Goal: Task Accomplishment & Management: Use online tool/utility

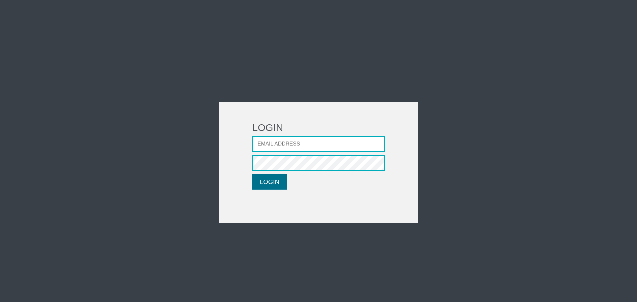
type input "[EMAIL_ADDRESS][DOMAIN_NAME]"
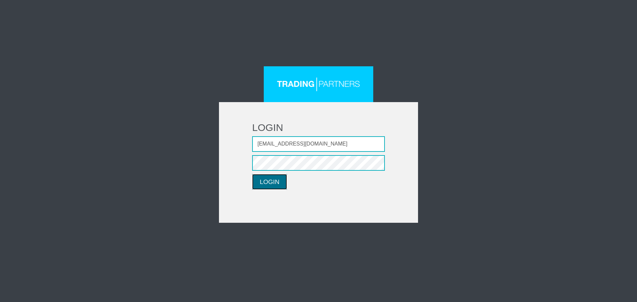
click at [267, 177] on button "LOGIN" at bounding box center [269, 182] width 35 height 16
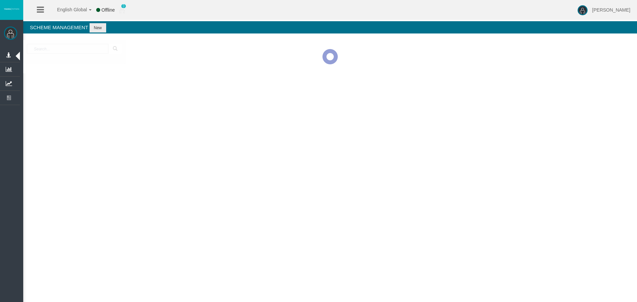
click at [65, 73] on div at bounding box center [330, 56] width 614 height 33
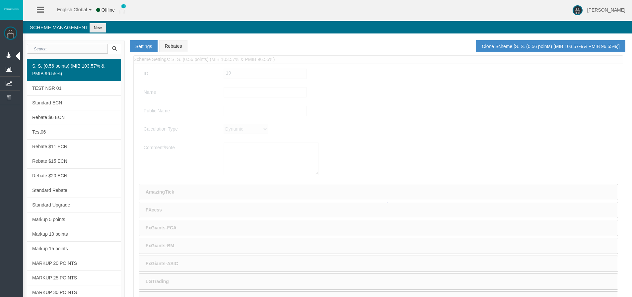
type input "S. S. (0.56 points) (MIB 103.57% & PMIB 96.55%)"
type input "S. S. (0.56 points)"
type textarea "S. S. (0.56 points) (MIB 103.57% & PMIB 96.55%)"
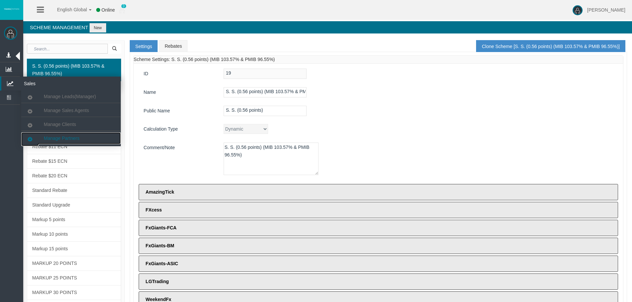
click at [50, 138] on span "Manage Partners" at bounding box center [62, 138] width 36 height 5
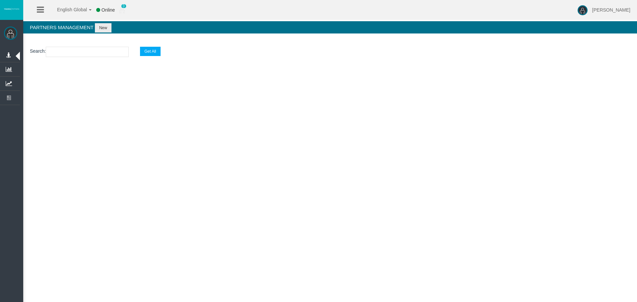
click at [69, 51] on input "text" at bounding box center [87, 52] width 83 height 10
paste input "AFUR9FX1"
type input "AFUR9FX1"
select select "25"
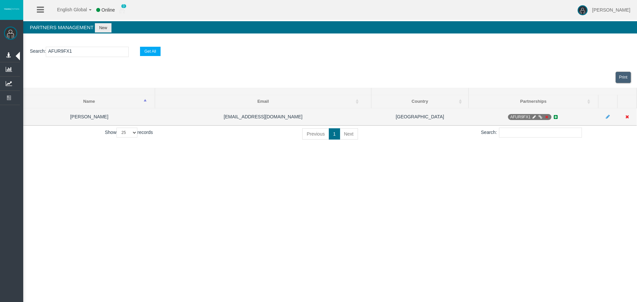
type input "AFUR9FX1"
click at [536, 116] on icon at bounding box center [534, 117] width 5 height 4
select select "0"
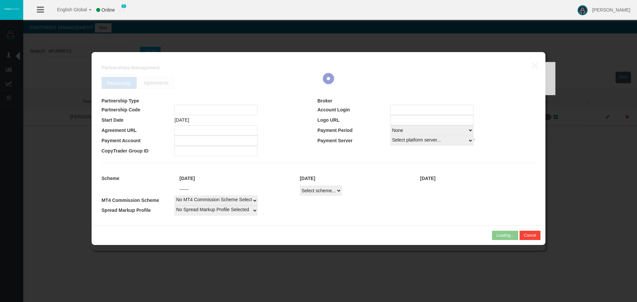
type input "AFUR9FX1"
type input "71002036"
select select
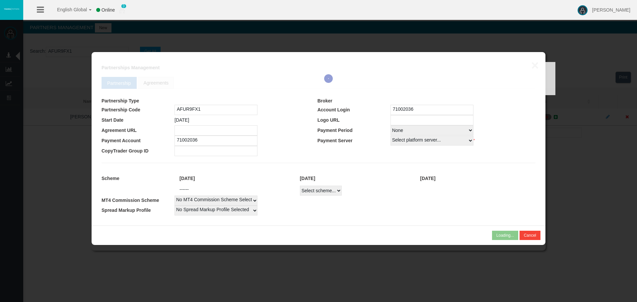
select select
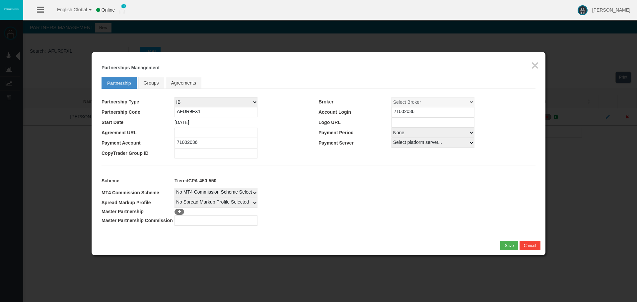
click at [193, 109] on input "AFUR9FX1" at bounding box center [216, 112] width 83 height 10
click at [405, 111] on input "71002036" at bounding box center [433, 112] width 83 height 10
click at [184, 112] on input "AFUR9FX1" at bounding box center [216, 112] width 83 height 10
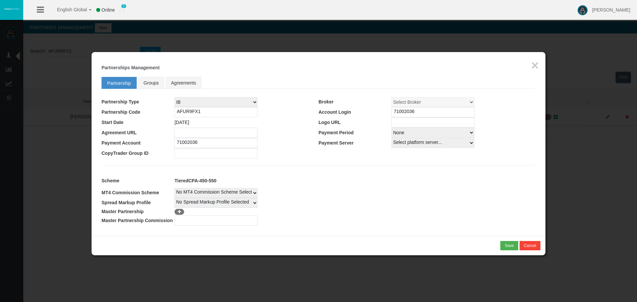
click at [184, 112] on input "AFUR9FX1" at bounding box center [216, 112] width 83 height 10
click at [533, 59] on button "×" at bounding box center [536, 65] width 8 height 13
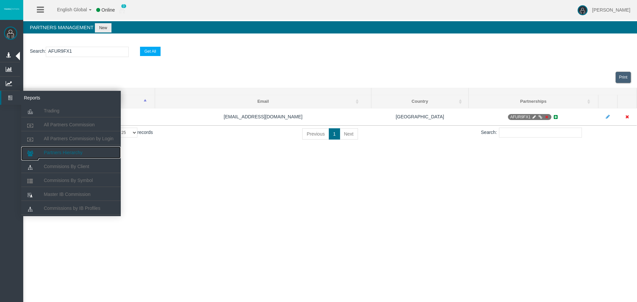
click at [68, 153] on span "Partners Hierarchy" at bounding box center [63, 152] width 39 height 5
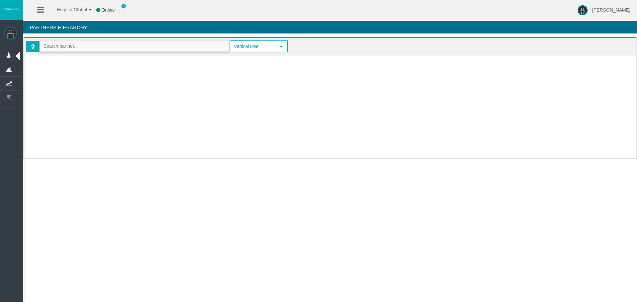
click at [82, 43] on input "text" at bounding box center [134, 46] width 189 height 10
paste input "AFUR9FX1"
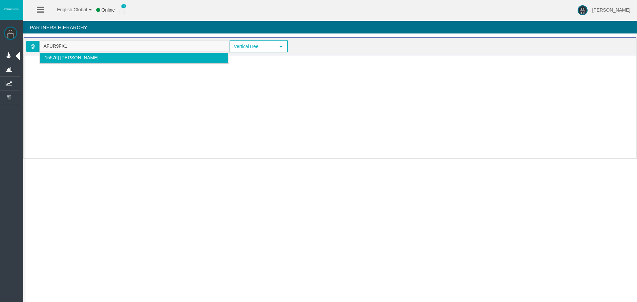
click at [66, 56] on span "[15576] [PERSON_NAME]" at bounding box center [70, 57] width 55 height 5
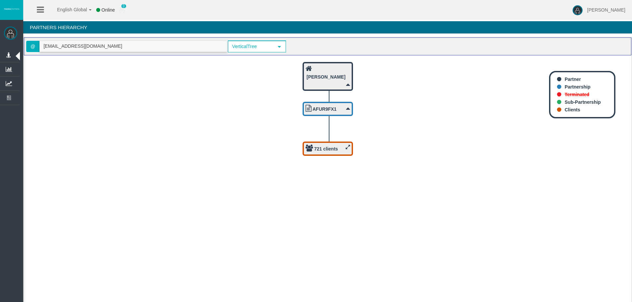
type input "[EMAIL_ADDRESS][DOMAIN_NAME]"
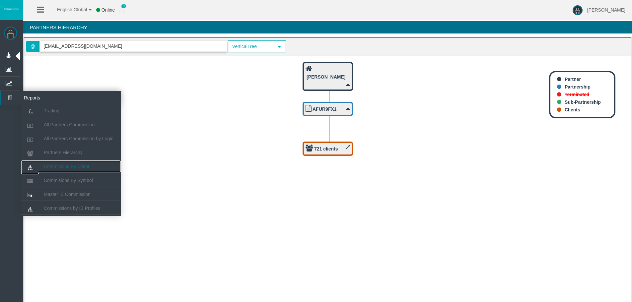
click at [84, 168] on span "Commisions By Client" at bounding box center [66, 166] width 45 height 5
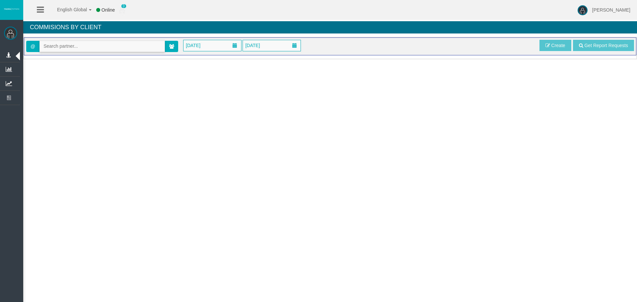
click at [114, 44] on input "text" at bounding box center [102, 46] width 125 height 10
paste input "AFUR9FX1"
click at [72, 57] on span "[15576] [PERSON_NAME]" at bounding box center [70, 57] width 55 height 5
type input "[EMAIL_ADDRESS][DOMAIN_NAME]"
click at [219, 49] on span "[DATE]" at bounding box center [213, 45] width 58 height 11
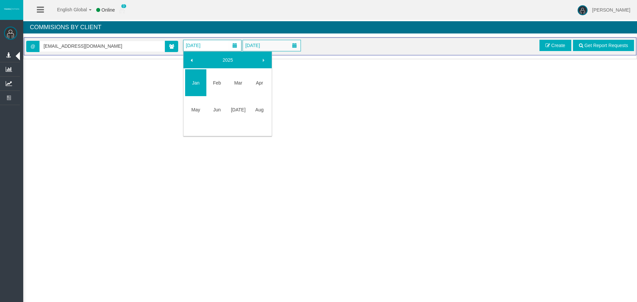
click at [194, 61] on span at bounding box center [191, 60] width 5 height 5
click at [191, 62] on span at bounding box center [191, 60] width 5 height 5
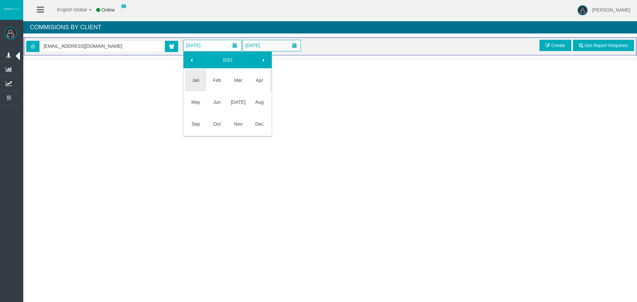
click at [191, 62] on span at bounding box center [191, 60] width 5 height 5
click at [262, 57] on link at bounding box center [264, 60] width 12 height 12
click at [191, 77] on link "Jan" at bounding box center [195, 80] width 21 height 12
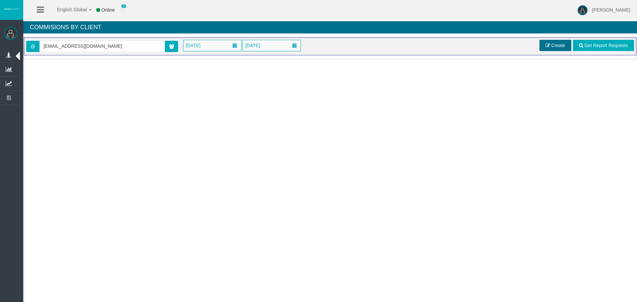
click at [546, 43] on span at bounding box center [548, 45] width 5 height 5
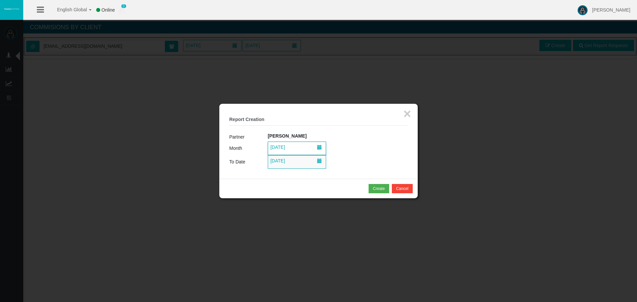
click at [299, 143] on span "[DATE]" at bounding box center [297, 148] width 58 height 13
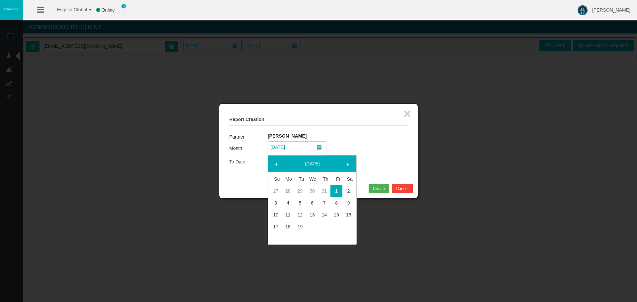
click at [308, 161] on link "[DATE]" at bounding box center [312, 164] width 57 height 12
click at [309, 162] on link "2025" at bounding box center [312, 164] width 57 height 12
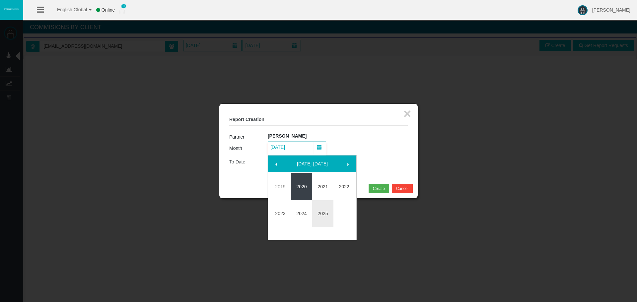
click at [295, 187] on link "2020" at bounding box center [301, 187] width 21 height 12
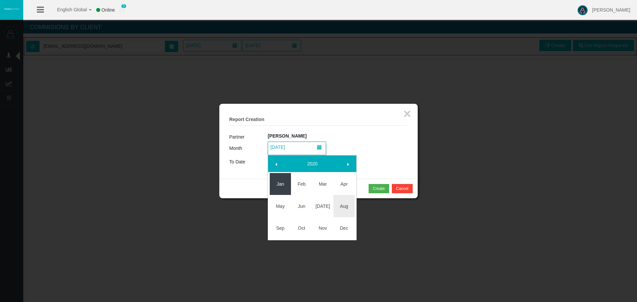
click at [273, 183] on link "Jan" at bounding box center [280, 184] width 21 height 12
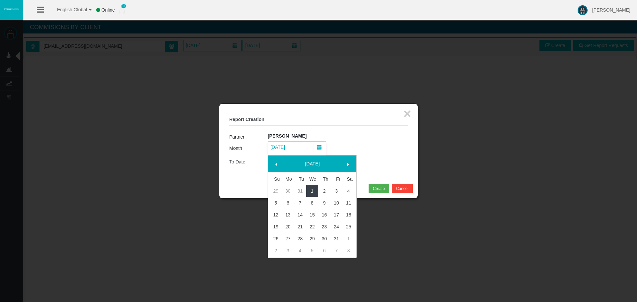
click at [311, 191] on link "1" at bounding box center [312, 191] width 12 height 12
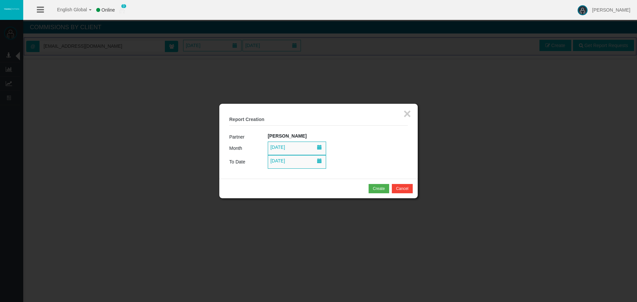
click at [371, 141] on td "[PERSON_NAME]" at bounding box center [338, 136] width 140 height 9
click at [377, 188] on div "Create" at bounding box center [379, 189] width 12 height 6
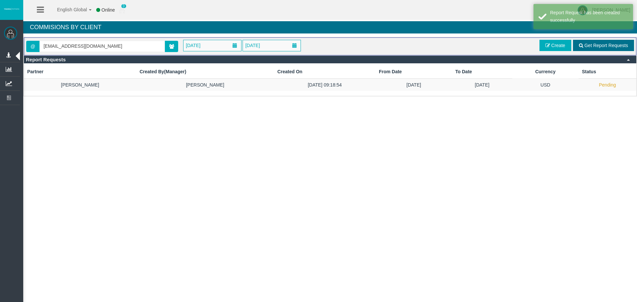
click at [583, 42] on link "Get Report Requests" at bounding box center [603, 45] width 61 height 11
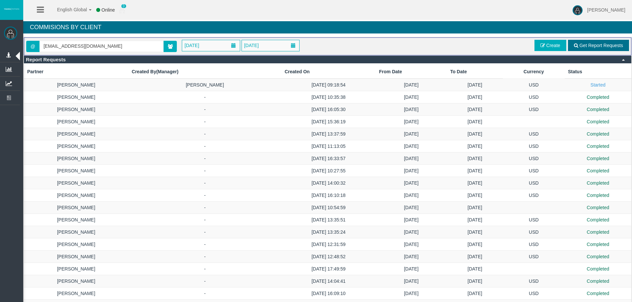
click at [604, 43] on span "Get Report Requests" at bounding box center [602, 45] width 44 height 5
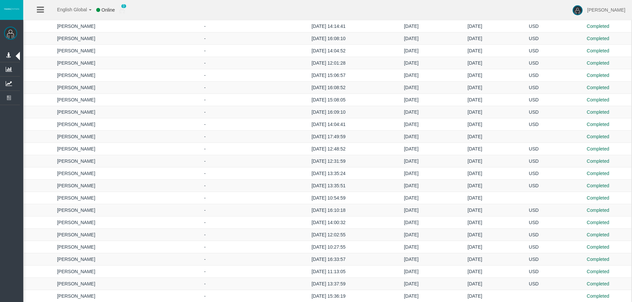
scroll to position [675, 0]
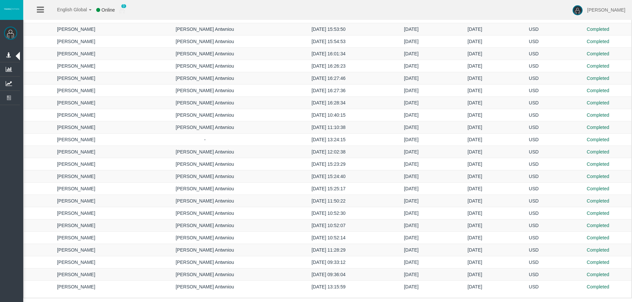
drag, startPoint x: 454, startPoint y: 29, endPoint x: 449, endPoint y: 303, distance: 274.3
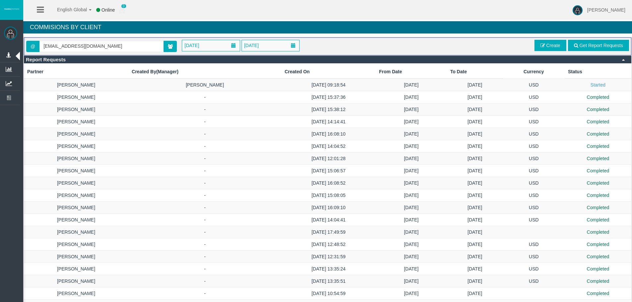
drag, startPoint x: 455, startPoint y: 288, endPoint x: 432, endPoint y: 74, distance: 215.3
click at [583, 85] on td "Completed" at bounding box center [598, 85] width 67 height 13
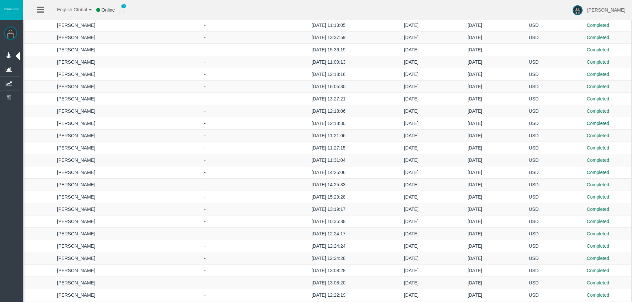
scroll to position [772, 0]
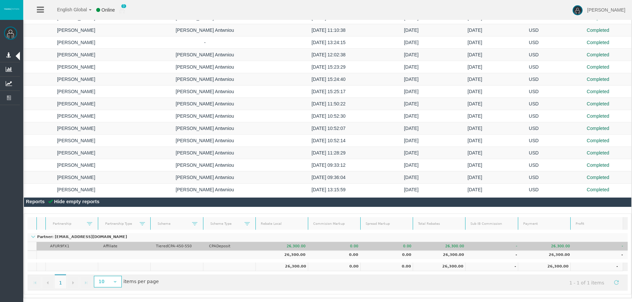
drag, startPoint x: 379, startPoint y: 56, endPoint x: 371, endPoint y: 242, distance: 186.1
click at [372, 242] on td "0.00" at bounding box center [389, 246] width 53 height 9
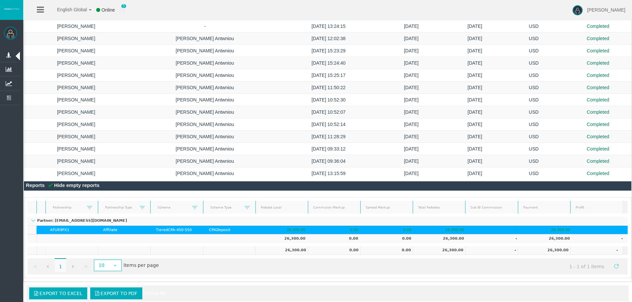
scroll to position [0, 0]
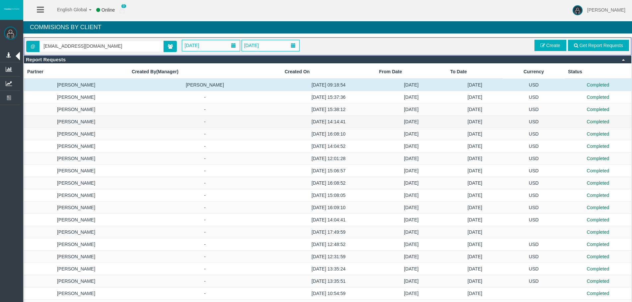
drag, startPoint x: 431, startPoint y: 283, endPoint x: 414, endPoint y: 125, distance: 159.5
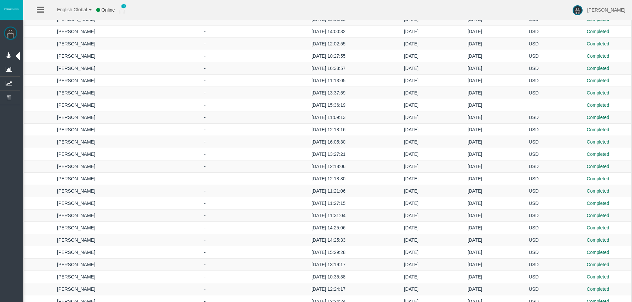
scroll to position [1017, 0]
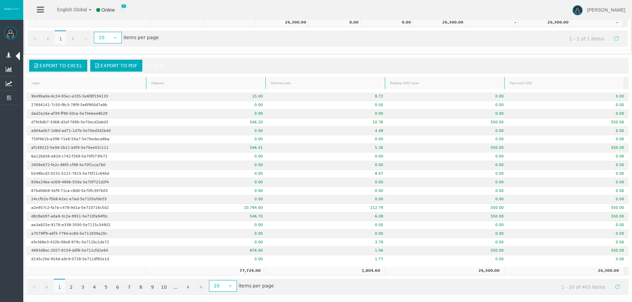
drag, startPoint x: 398, startPoint y: 24, endPoint x: 417, endPoint y: 283, distance: 259.6
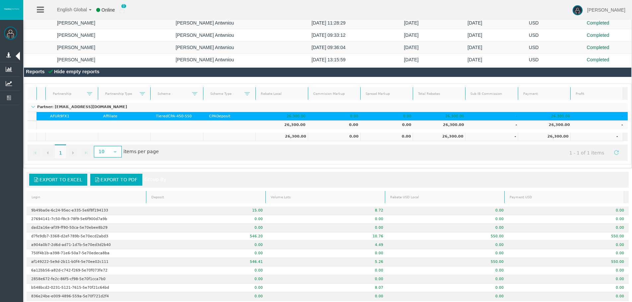
scroll to position [364, 0]
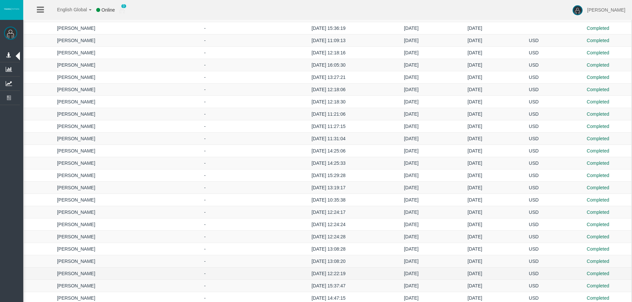
drag, startPoint x: 227, startPoint y: 229, endPoint x: 231, endPoint y: 114, distance: 114.9
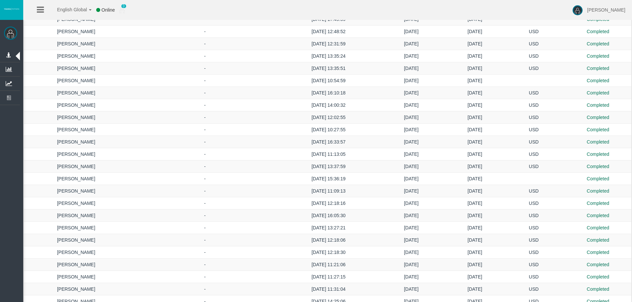
scroll to position [1017, 0]
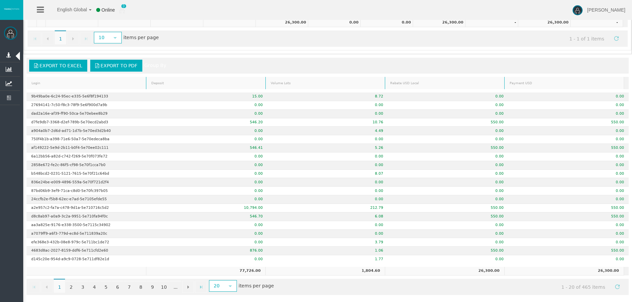
drag, startPoint x: 358, startPoint y: 26, endPoint x: 368, endPoint y: 229, distance: 203.1
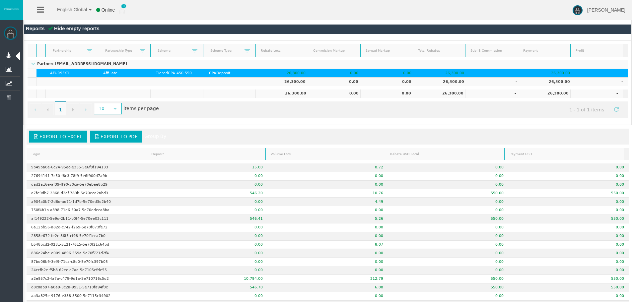
scroll to position [286, 0]
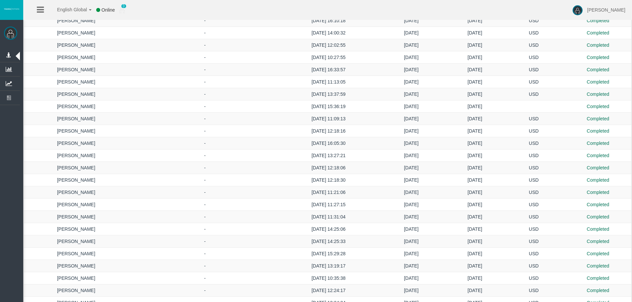
drag, startPoint x: 419, startPoint y: 202, endPoint x: 387, endPoint y: 123, distance: 85.0
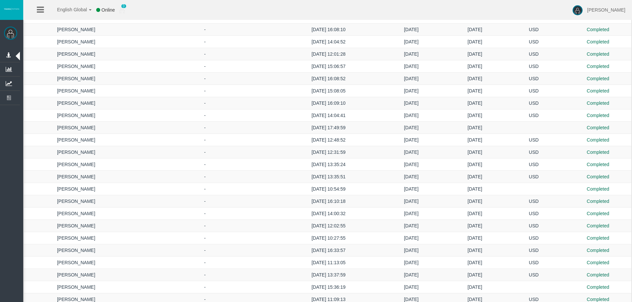
scroll to position [1017, 0]
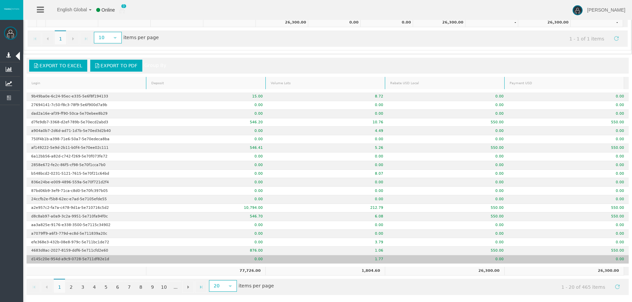
drag, startPoint x: 445, startPoint y: 38, endPoint x: 475, endPoint y: 262, distance: 225.6
